Goal: Check status: Check status

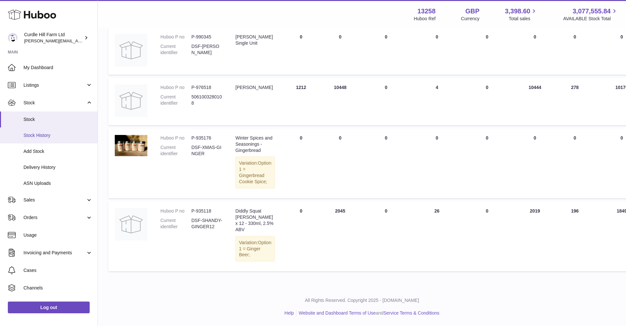
click at [50, 136] on span "Stock History" at bounding box center [57, 135] width 69 height 6
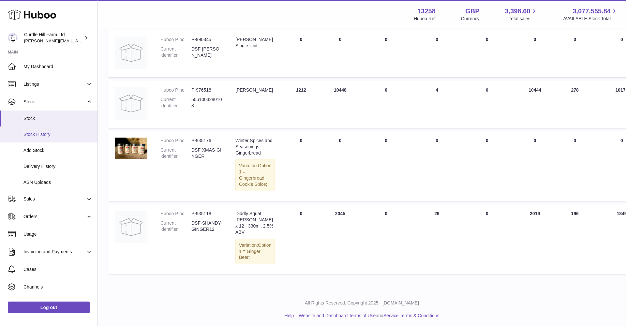
scroll to position [0, 0]
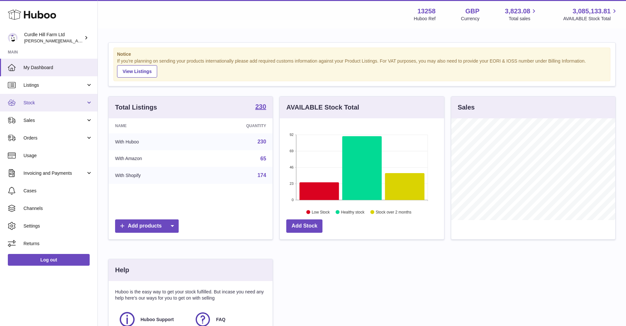
click at [41, 109] on link "Stock" at bounding box center [49, 103] width 98 height 18
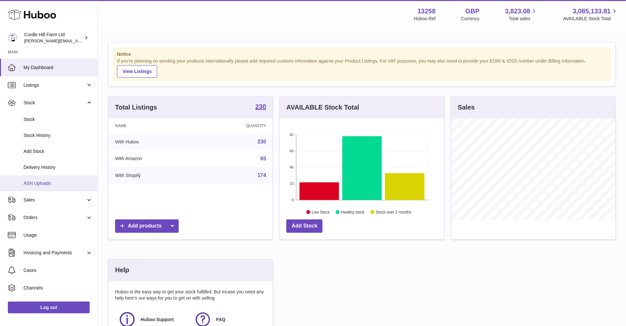
click at [40, 181] on span "ASN Uploads" at bounding box center [57, 183] width 69 height 6
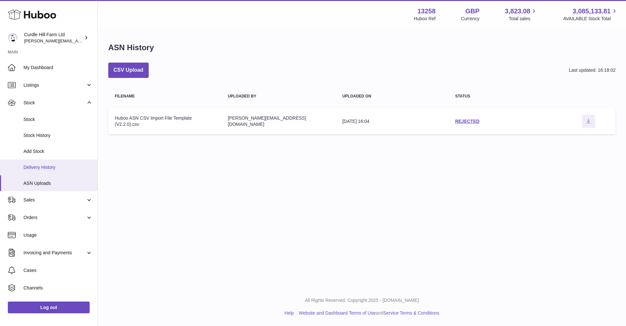
click at [43, 167] on span "Delivery History" at bounding box center [57, 167] width 69 height 6
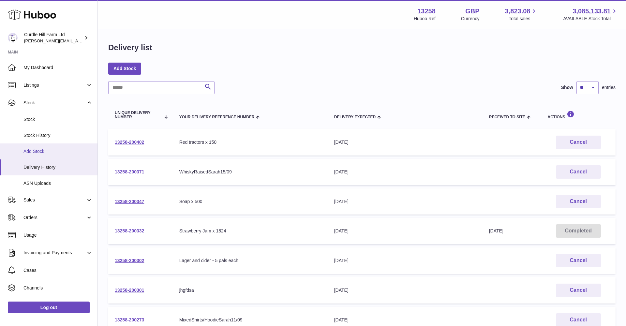
click at [43, 149] on span "Add Stock" at bounding box center [57, 151] width 69 height 6
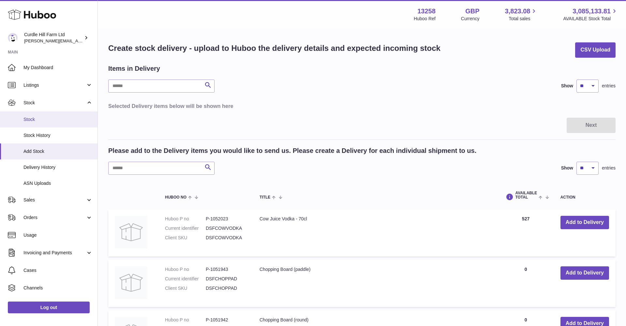
click at [38, 125] on link "Stock" at bounding box center [49, 120] width 98 height 16
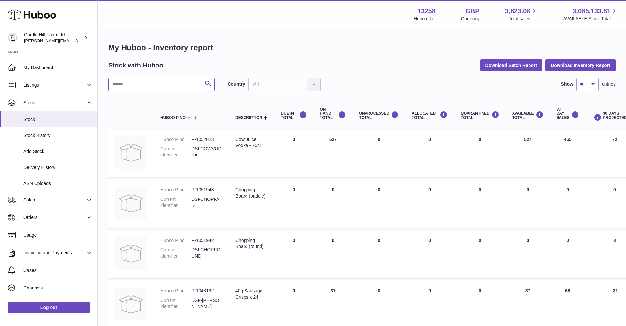
click at [170, 86] on input "text" at bounding box center [161, 84] width 106 height 13
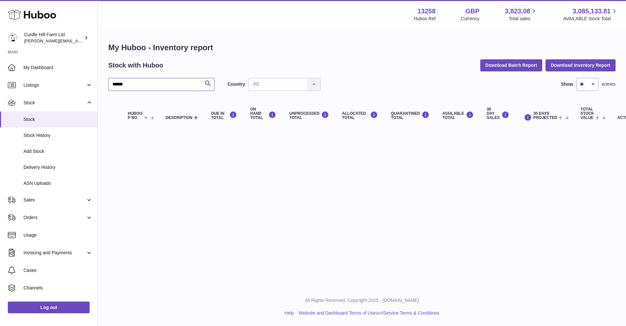
scroll to position [0, 0]
click at [166, 88] on input "******" at bounding box center [161, 84] width 106 height 13
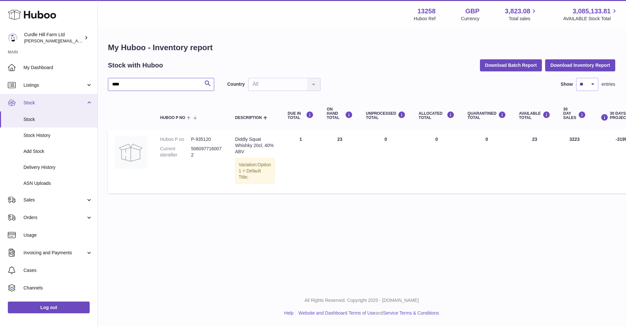
type input "****"
click at [81, 102] on span "Stock" at bounding box center [54, 103] width 62 height 6
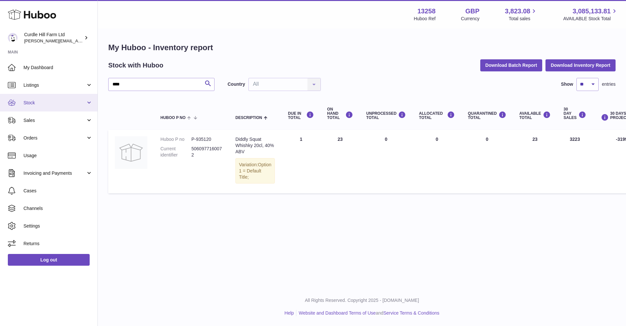
click at [66, 107] on link "Stock" at bounding box center [49, 103] width 98 height 18
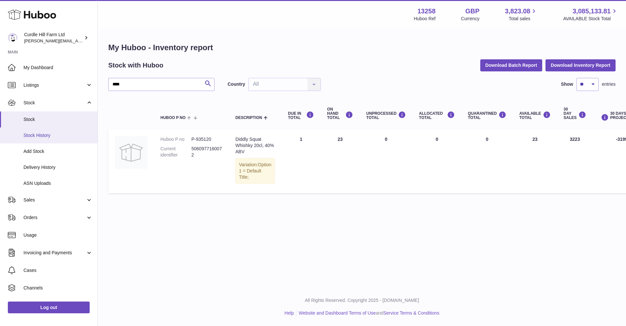
click at [49, 137] on link "Stock History" at bounding box center [49, 136] width 98 height 16
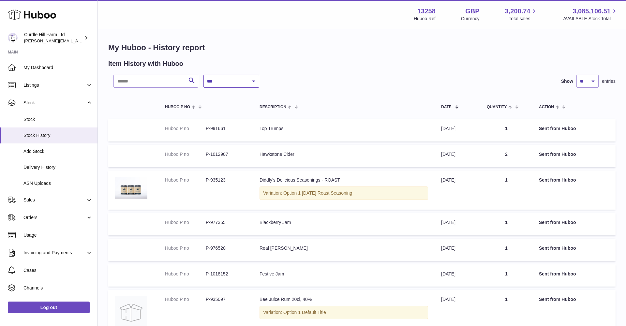
select select "*"
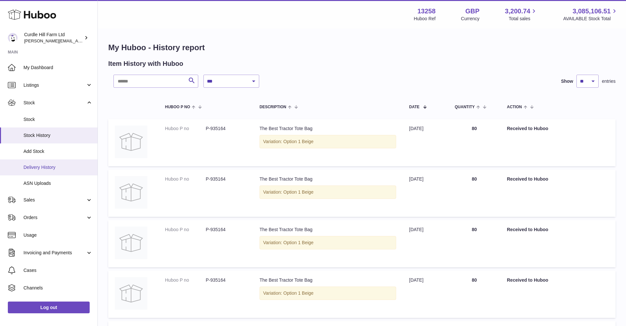
click at [51, 167] on span "Delivery History" at bounding box center [57, 167] width 69 height 6
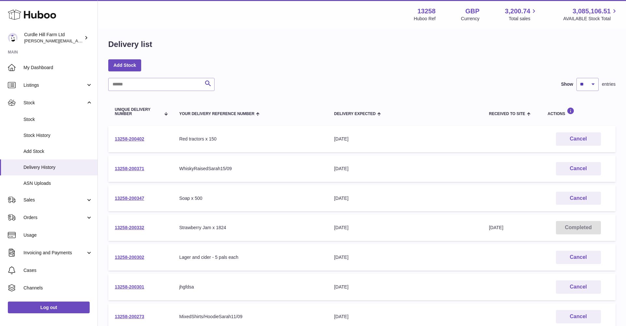
scroll to position [3, 0]
